Goal: Check status: Check status

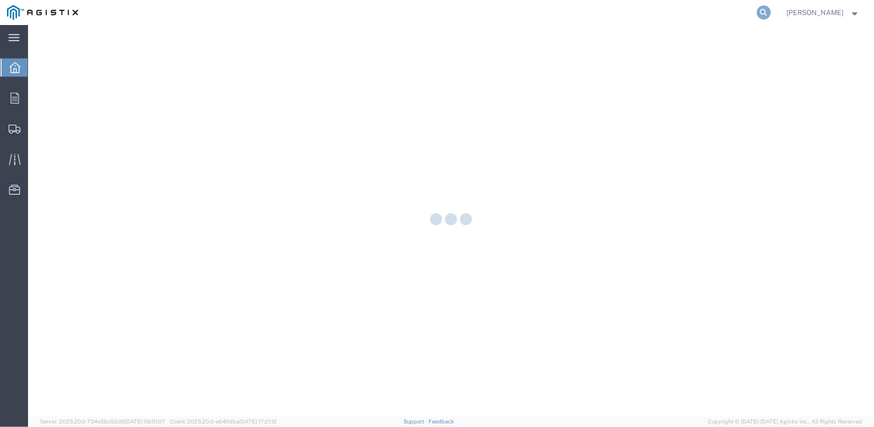
click at [765, 11] on icon at bounding box center [764, 13] width 14 height 14
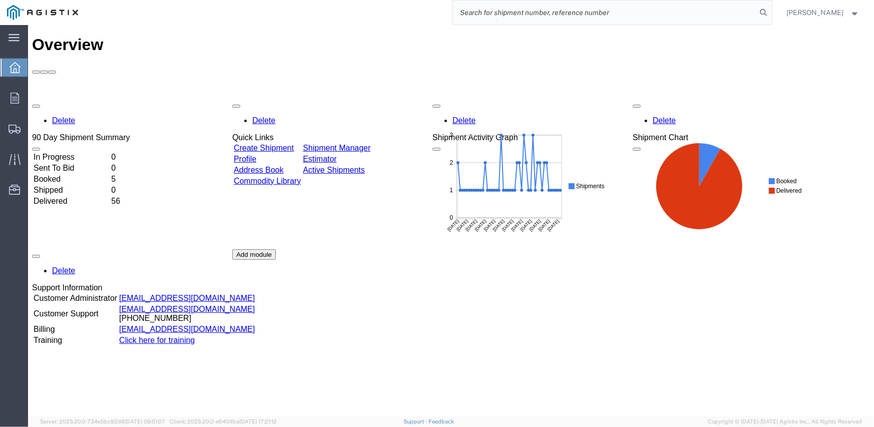
click at [575, 14] on input "search" at bounding box center [605, 13] width 304 height 24
type input "57012902"
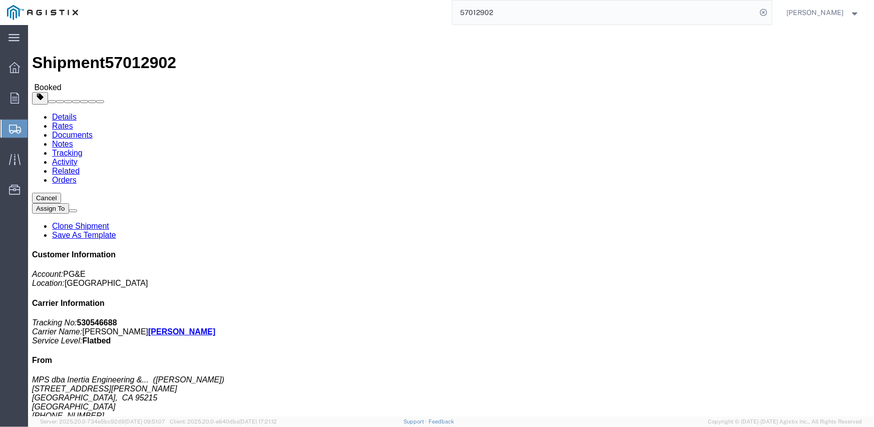
click link "Notes"
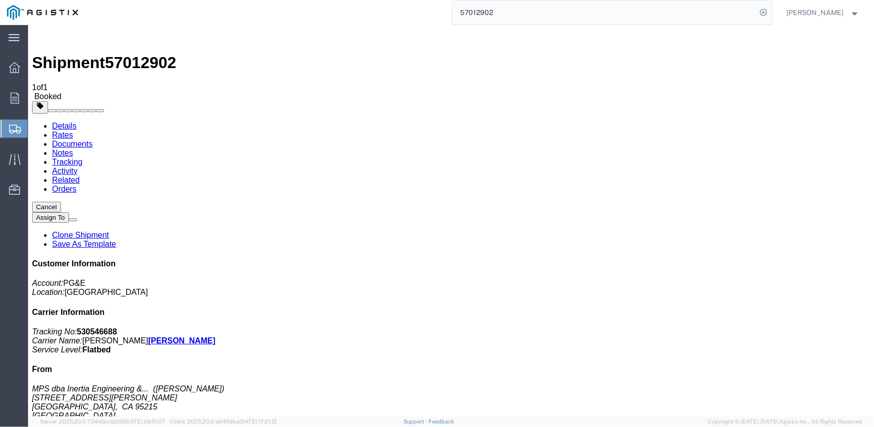
click at [82, 157] on link "Tracking" at bounding box center [67, 161] width 31 height 9
click at [65, 121] on link "Details" at bounding box center [64, 125] width 25 height 9
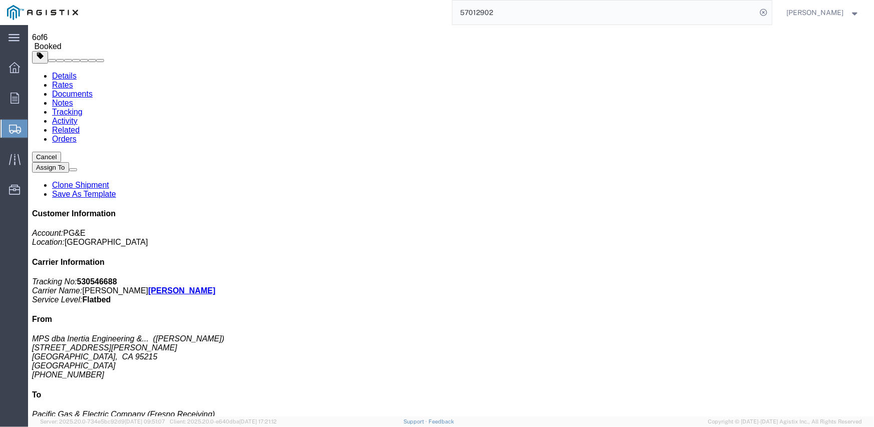
scroll to position [32, 0]
drag, startPoint x: 735, startPoint y: 309, endPoint x: 695, endPoint y: 310, distance: 40.1
click p "Reference: 3501412327 Ship Date: [DATE] Mode: Truckload Creator: [PERSON_NAME] …"
copy b "3501412327"
